Goal: Entertainment & Leisure: Consume media (video, audio)

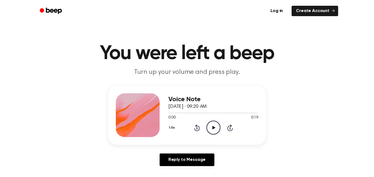
click at [216, 127] on icon "Play Audio" at bounding box center [214, 128] width 14 height 14
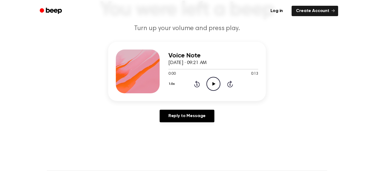
scroll to position [43, 0]
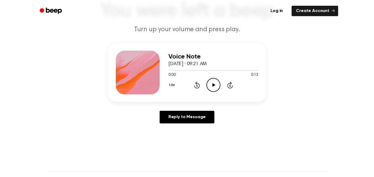
click at [212, 94] on div "Voice Note September 8, 2025 · 09:21 AM 0:00 0:13 Your browser does not support…" at bounding box center [213, 73] width 90 height 44
click at [217, 83] on icon "Play Audio" at bounding box center [214, 85] width 14 height 14
click at [212, 84] on icon "Play Audio" at bounding box center [214, 85] width 14 height 14
click at [209, 82] on icon "Play Audio" at bounding box center [214, 85] width 14 height 14
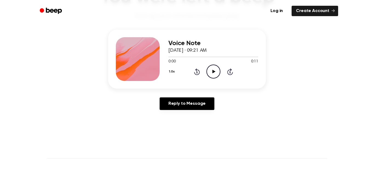
click at [211, 71] on icon "Play Audio" at bounding box center [214, 72] width 14 height 14
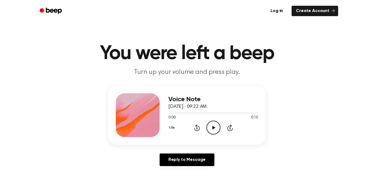
click at [210, 128] on icon "Play Audio" at bounding box center [214, 128] width 14 height 14
click at [215, 127] on icon "Play Audio" at bounding box center [214, 128] width 14 height 14
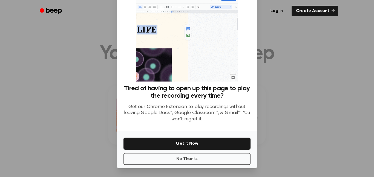
scroll to position [16, 0]
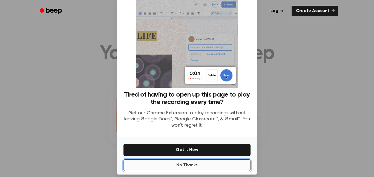
click at [179, 167] on button "No Thanks" at bounding box center [187, 165] width 127 height 12
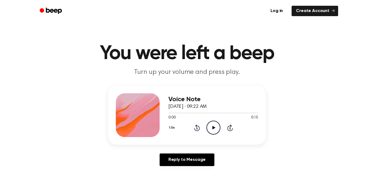
click at [212, 131] on icon "Play Audio" at bounding box center [214, 128] width 14 height 14
click at [215, 131] on icon "Play Audio" at bounding box center [214, 128] width 14 height 14
click at [212, 121] on icon "Play Audio" at bounding box center [214, 128] width 14 height 14
click at [211, 131] on icon "Pause Audio" at bounding box center [214, 128] width 14 height 14
click at [196, 129] on icon "Rewind 5 seconds" at bounding box center [197, 127] width 6 height 7
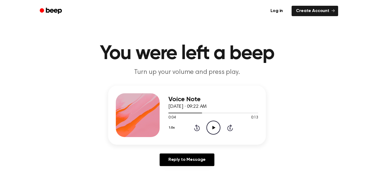
click at [197, 128] on icon at bounding box center [196, 128] width 1 height 2
click at [195, 128] on icon "Rewind 5 seconds" at bounding box center [197, 127] width 6 height 7
click at [215, 130] on icon "Play Audio" at bounding box center [214, 128] width 14 height 14
click at [210, 130] on icon "Play Audio" at bounding box center [214, 128] width 14 height 14
click at [194, 127] on icon "Rewind 5 seconds" at bounding box center [197, 127] width 6 height 7
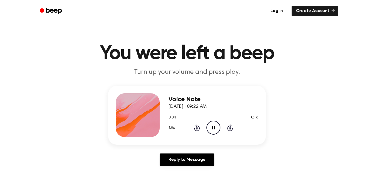
click at [194, 131] on icon "Rewind 5 seconds" at bounding box center [197, 127] width 6 height 7
click at [195, 131] on icon "Rewind 5 seconds" at bounding box center [197, 127] width 6 height 7
click at [214, 130] on icon "Play Audio" at bounding box center [214, 128] width 14 height 14
click at [212, 123] on icon "Play Audio" at bounding box center [214, 128] width 14 height 14
click at [217, 129] on icon "Play Audio" at bounding box center [214, 128] width 14 height 14
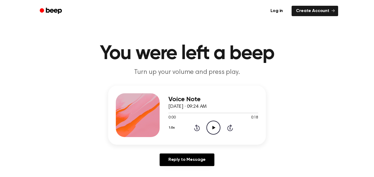
click at [214, 127] on icon at bounding box center [213, 128] width 3 height 4
